Goal: Task Accomplishment & Management: Use online tool/utility

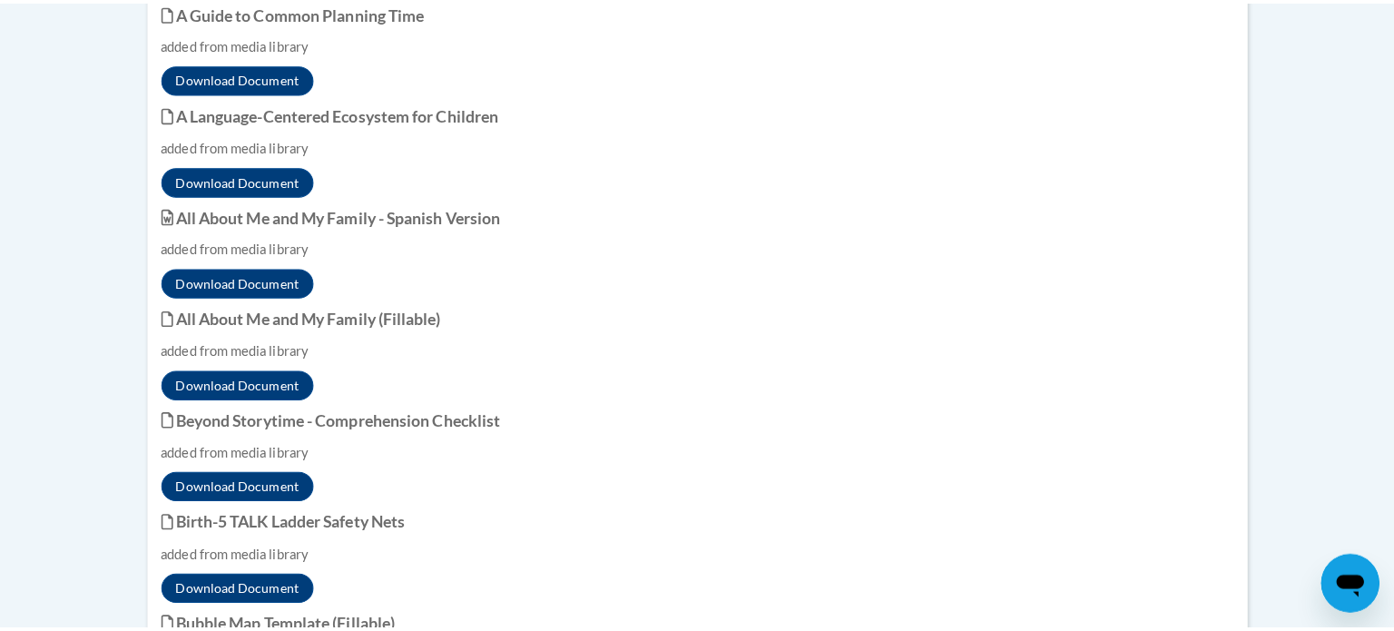
scroll to position [3320, 0]
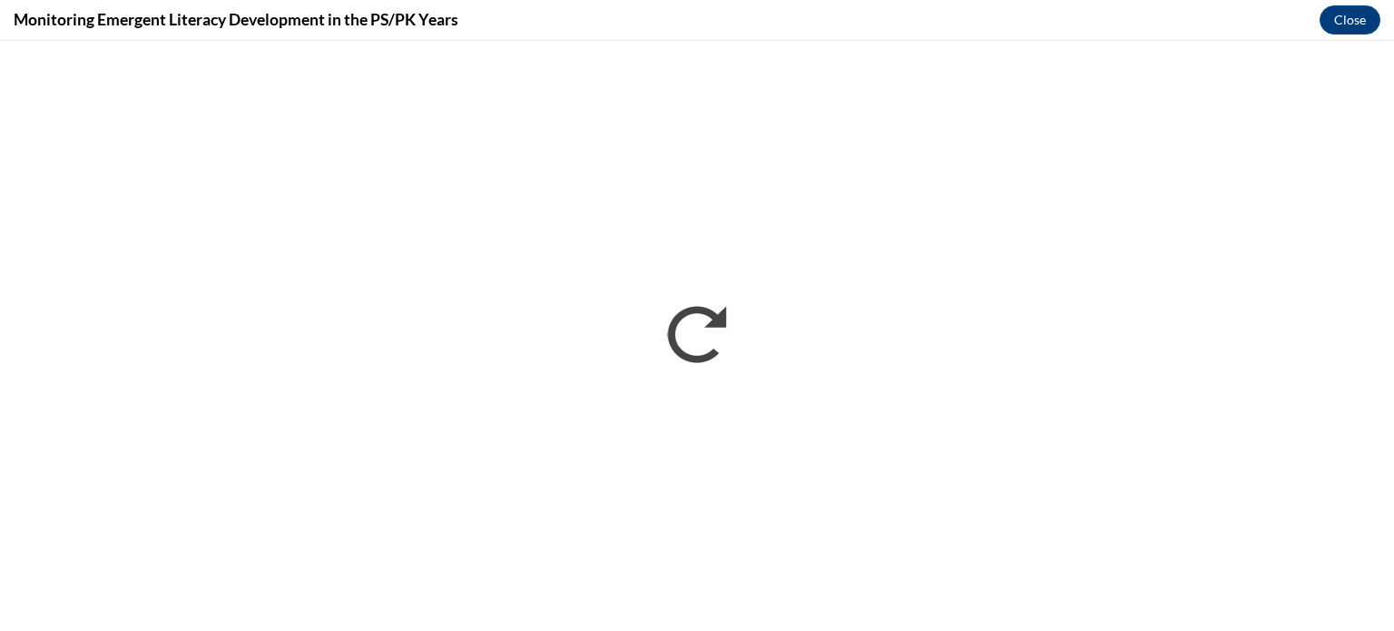
scroll to position [0, 0]
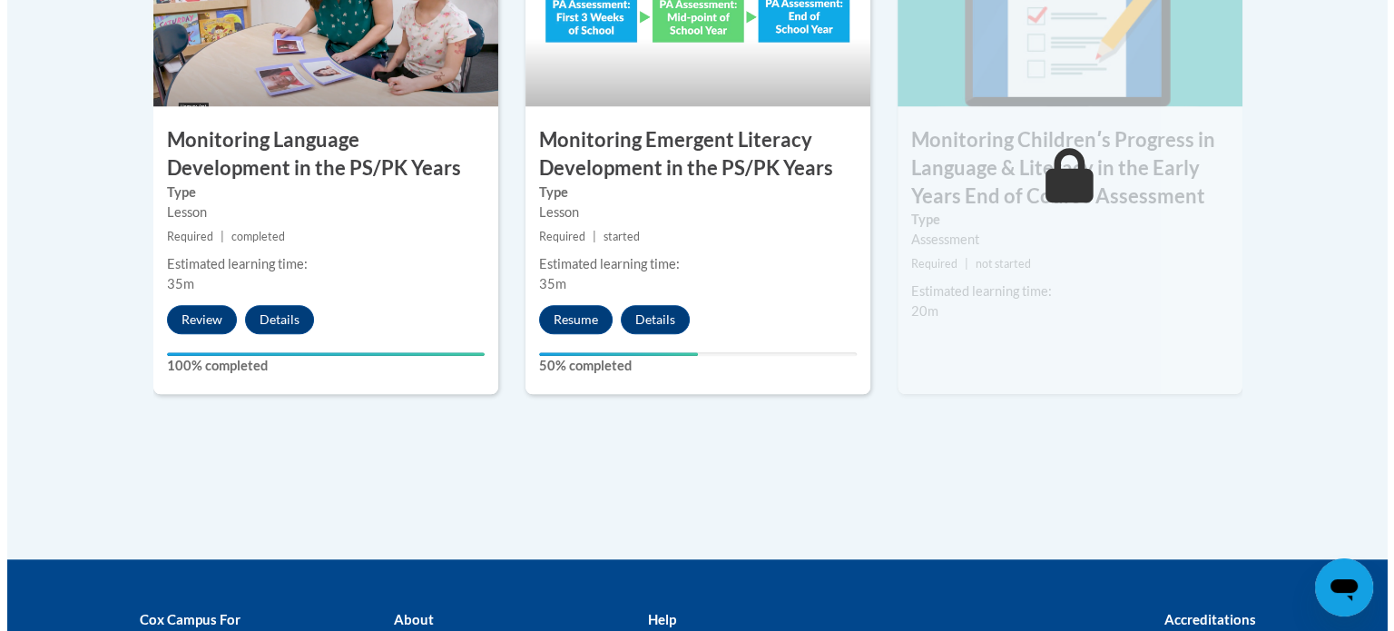
scroll to position [1756, 0]
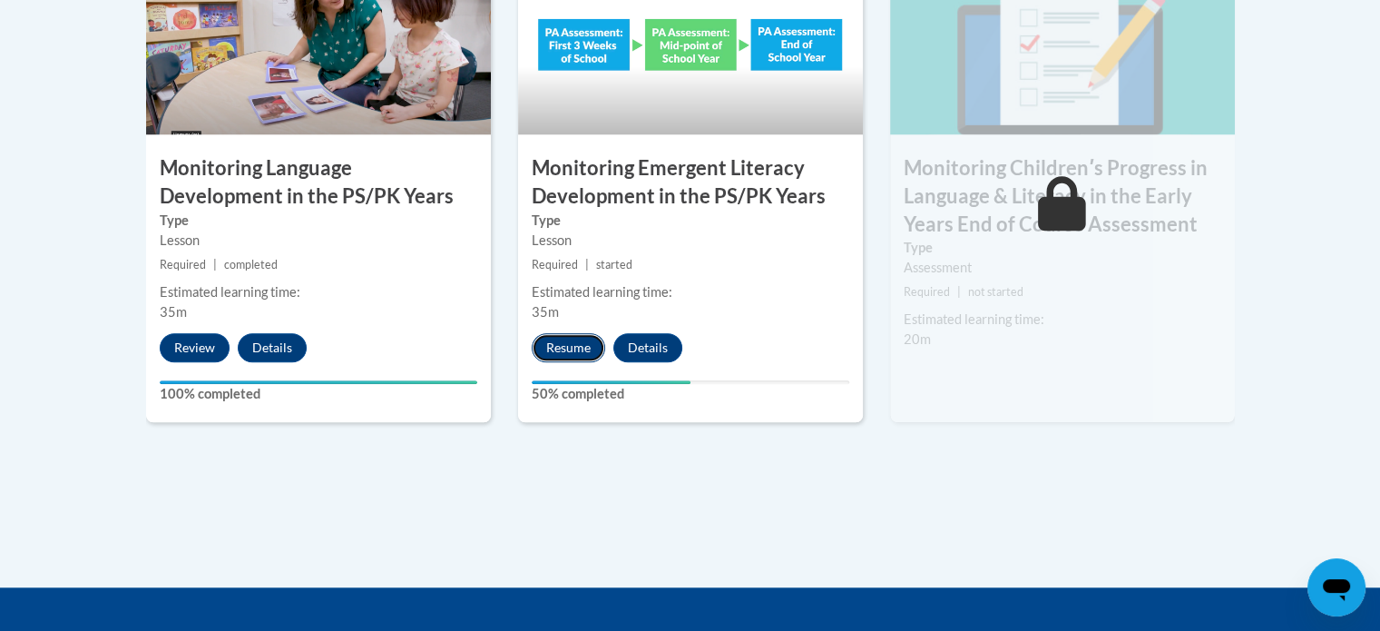
click at [572, 345] on button "Resume" at bounding box center [568, 347] width 73 height 29
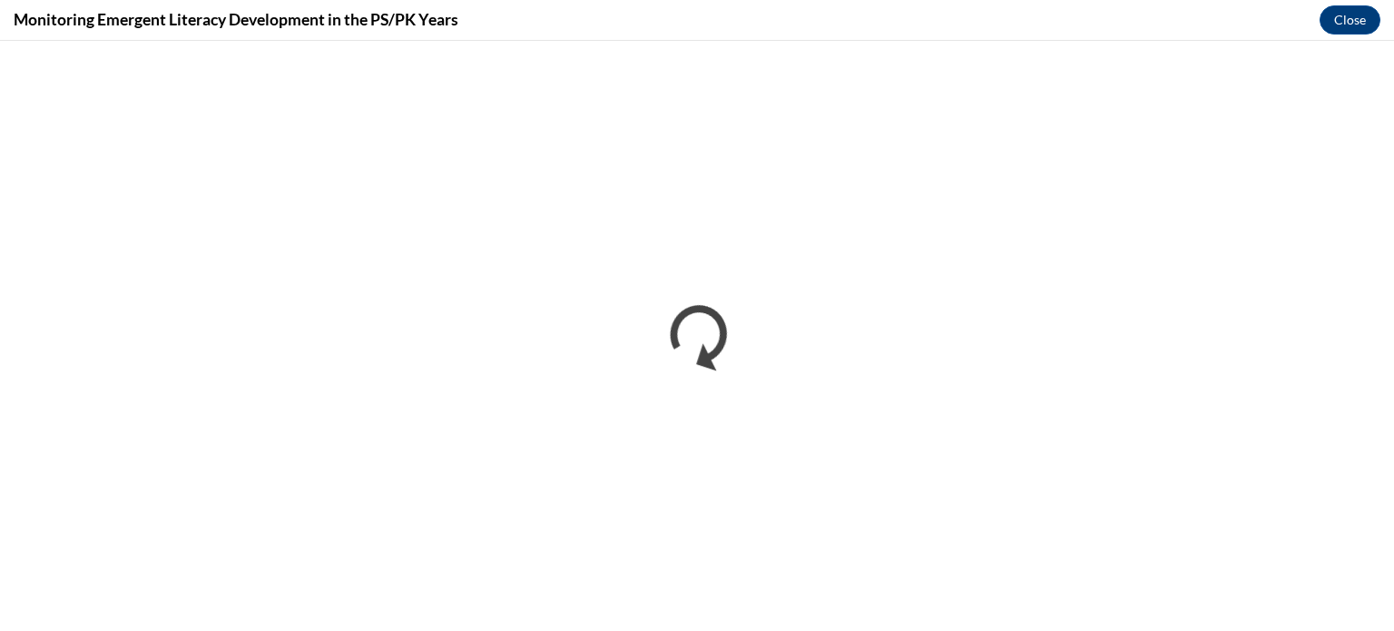
scroll to position [0, 0]
